Goal: Information Seeking & Learning: Check status

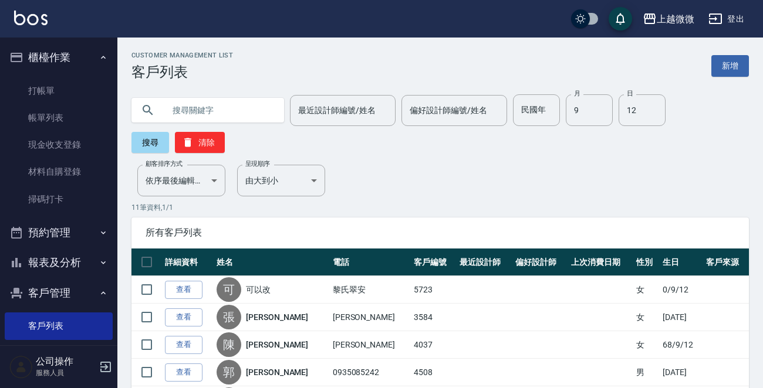
scroll to position [128, 0]
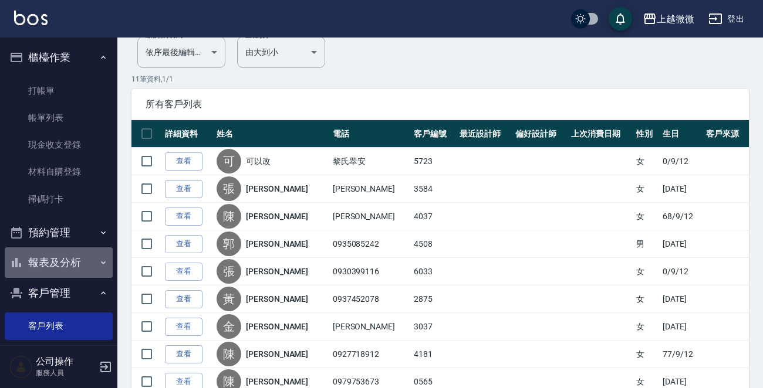
click at [69, 263] on button "報表及分析" at bounding box center [59, 263] width 108 height 31
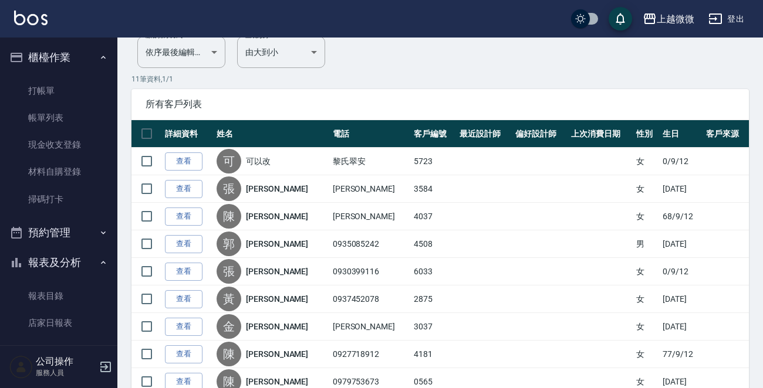
scroll to position [117, 0]
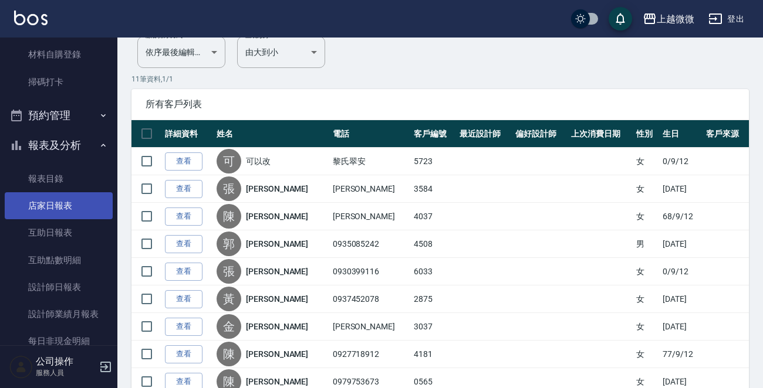
click at [62, 208] on link "店家日報表" at bounding box center [59, 205] width 108 height 27
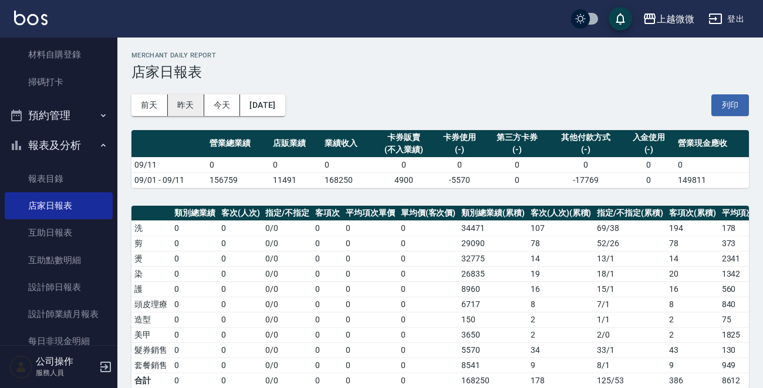
click at [182, 101] on button "昨天" at bounding box center [186, 105] width 36 height 22
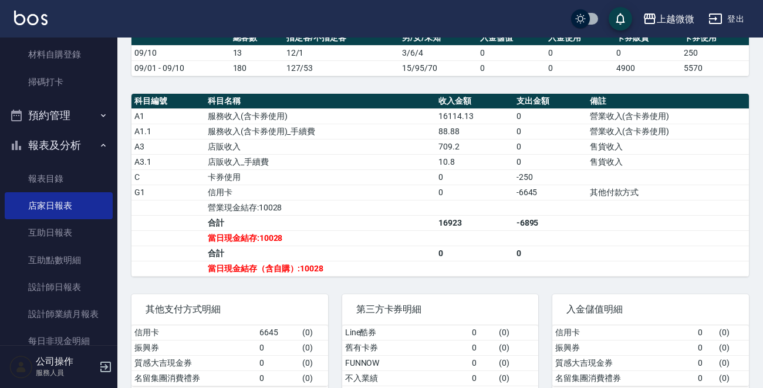
scroll to position [411, 0]
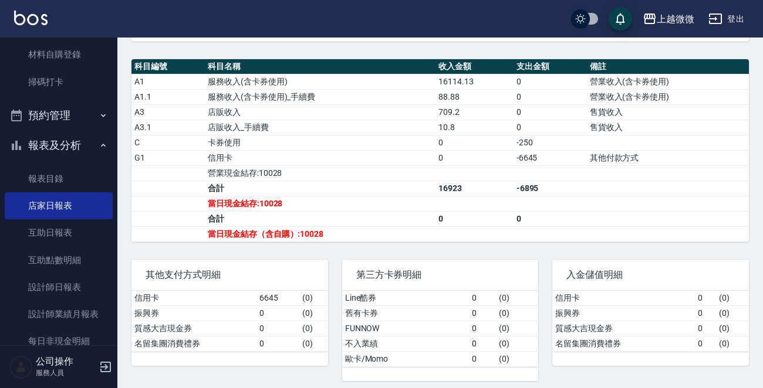
click at [28, 14] on img at bounding box center [30, 18] width 33 height 15
